Goal: Navigation & Orientation: Find specific page/section

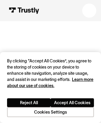
scroll to position [949, 0]
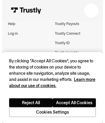
scroll to position [571, 0]
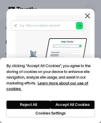
scroll to position [970, 0]
click at [90, 7] on div at bounding box center [90, 10] width 6 height 6
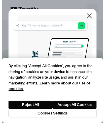
scroll to position [784, 0]
